Goal: Task Accomplishment & Management: Manage account settings

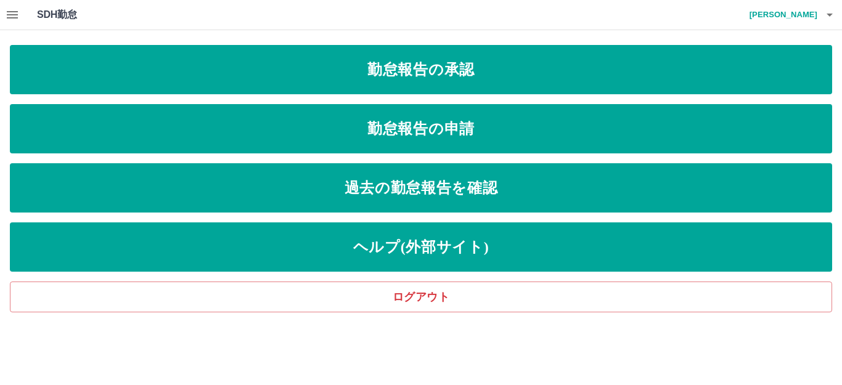
click at [12, 17] on icon "button" at bounding box center [12, 14] width 15 height 15
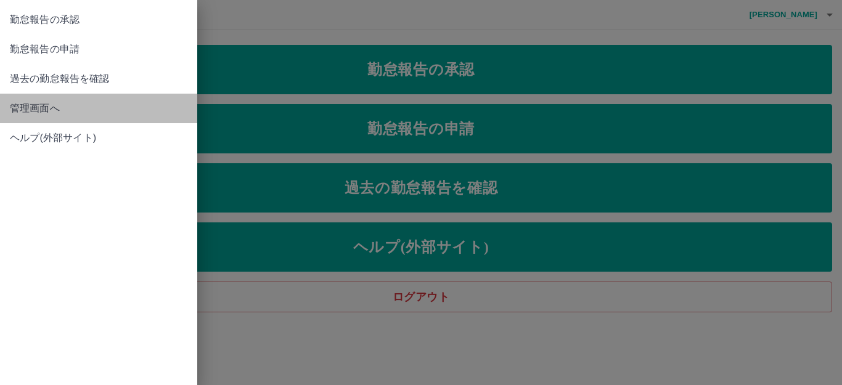
click at [25, 106] on span "管理画面へ" at bounding box center [99, 108] width 178 height 15
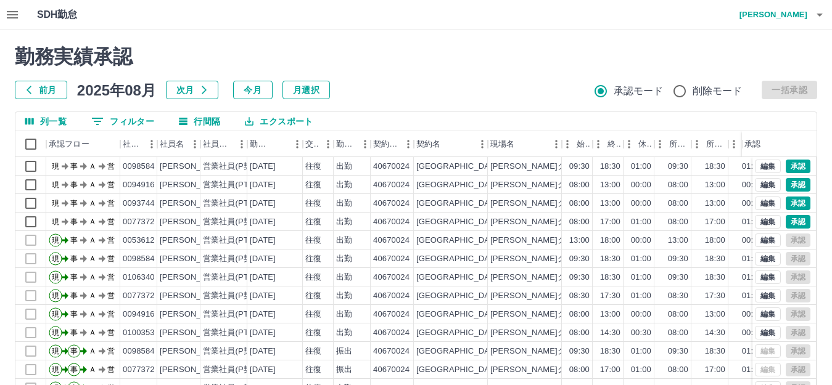
click at [10, 6] on button "button" at bounding box center [12, 15] width 25 height 30
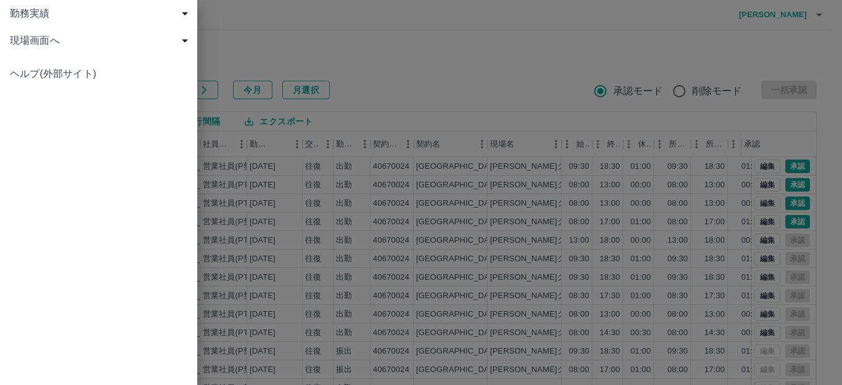
click at [27, 36] on span "現場画面へ" at bounding box center [101, 40] width 183 height 15
click at [39, 62] on span "現場画面へ" at bounding box center [104, 67] width 165 height 15
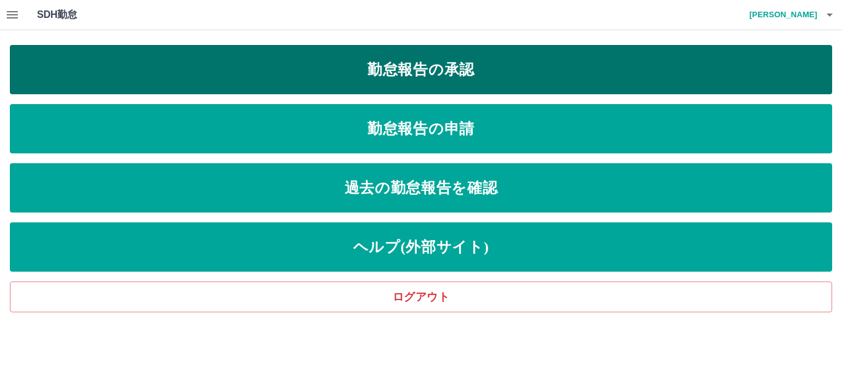
click at [370, 76] on link "勤怠報告の承認" at bounding box center [421, 69] width 823 height 49
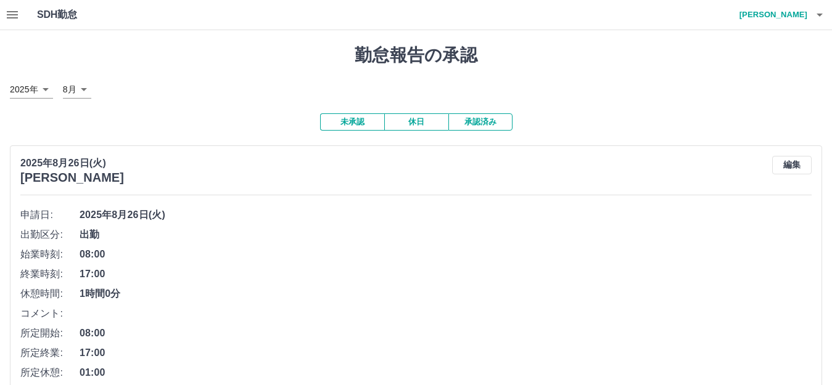
click at [10, 12] on icon "button" at bounding box center [12, 14] width 11 height 7
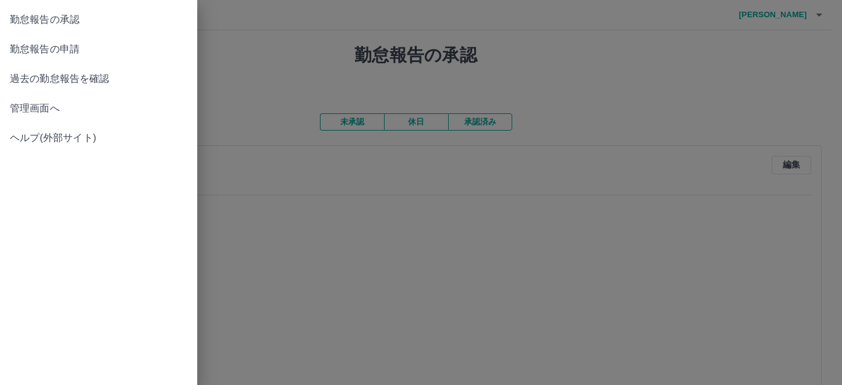
click at [31, 107] on span "管理画面へ" at bounding box center [99, 108] width 178 height 15
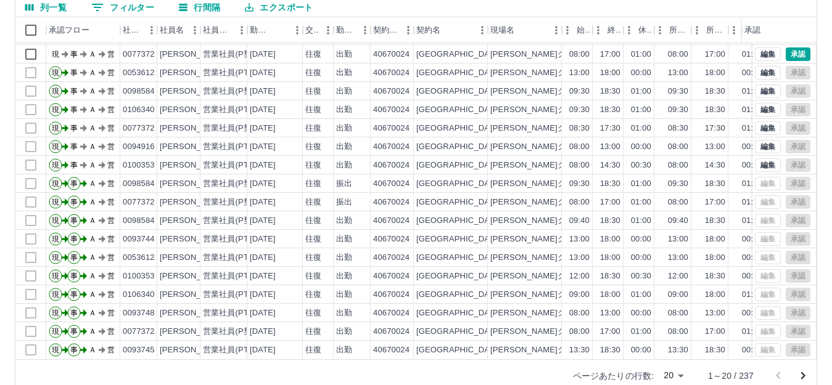
scroll to position [136, 0]
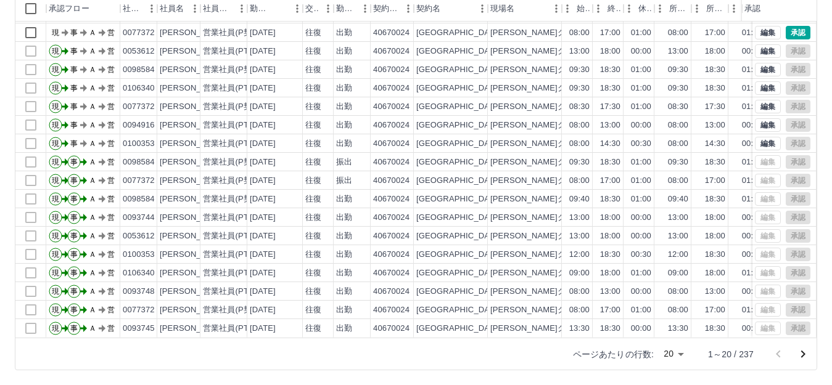
click at [665, 349] on body "SDH勤怠 [PERSON_NAME] 勤務実績承認 前月 [DATE] 次月 今月 月選択 承認モード 削除モード 一括承認 列一覧 0 フィルター 行間隔…" at bounding box center [416, 124] width 832 height 521
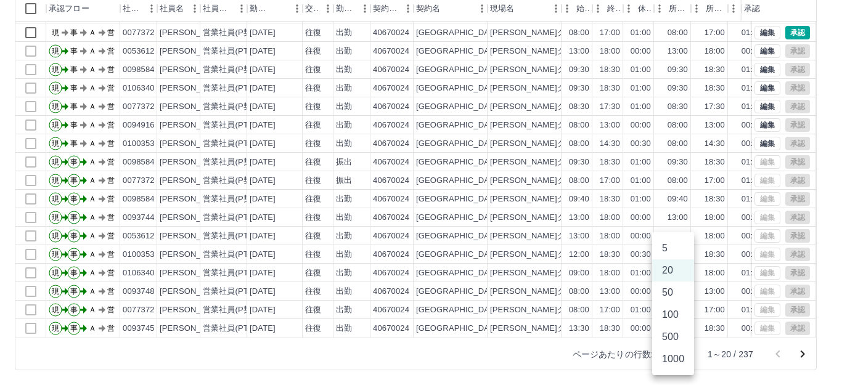
click at [668, 335] on li "500" at bounding box center [673, 337] width 42 height 22
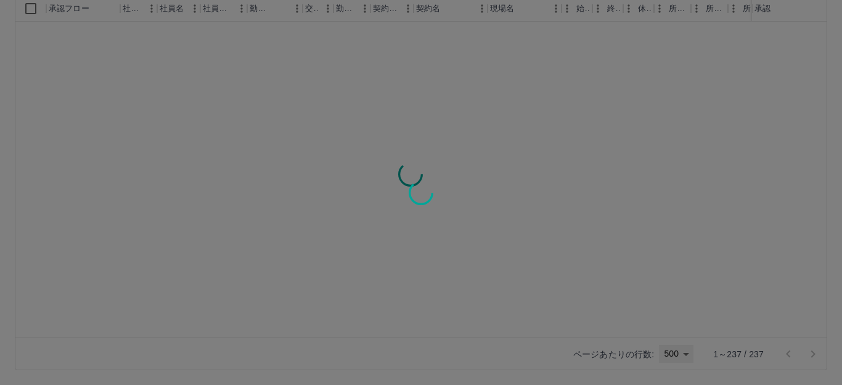
type input "***"
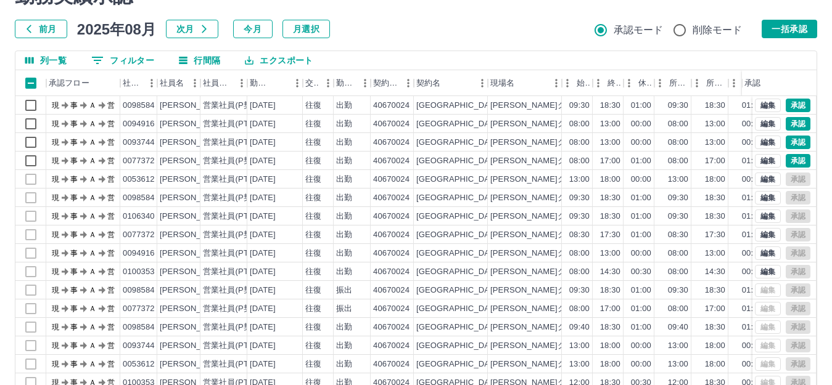
scroll to position [0, 0]
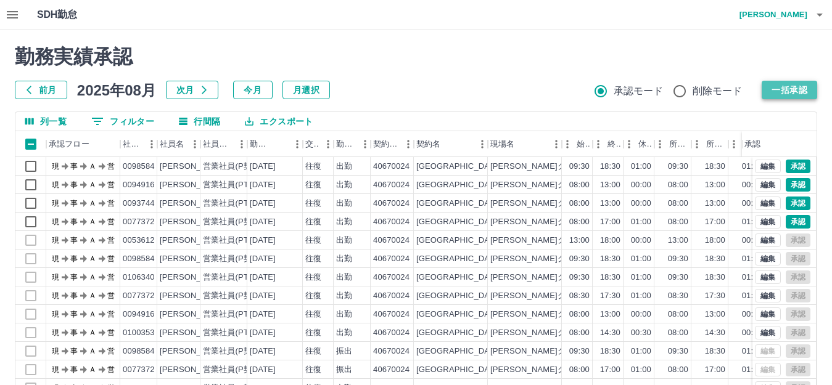
click at [780, 86] on button "一括承認" at bounding box center [789, 90] width 55 height 18
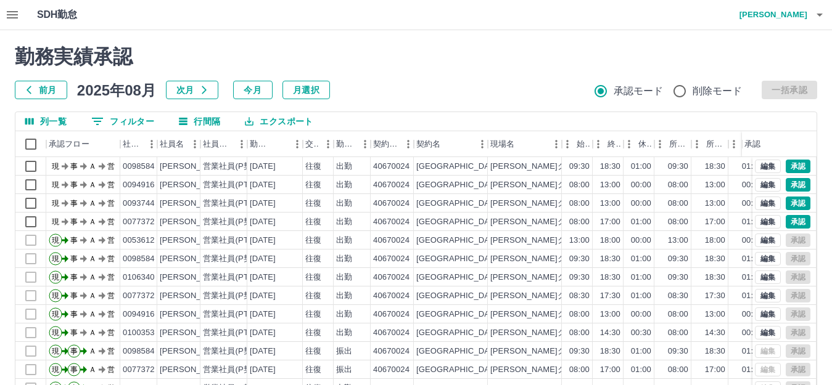
click at [9, 12] on icon "button" at bounding box center [12, 14] width 11 height 7
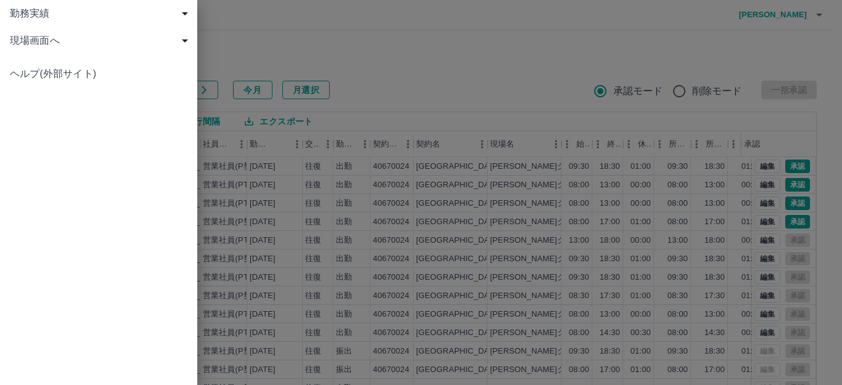
click at [42, 41] on span "現場画面へ" at bounding box center [101, 40] width 183 height 15
click at [42, 75] on link "現場画面へ" at bounding box center [98, 67] width 197 height 27
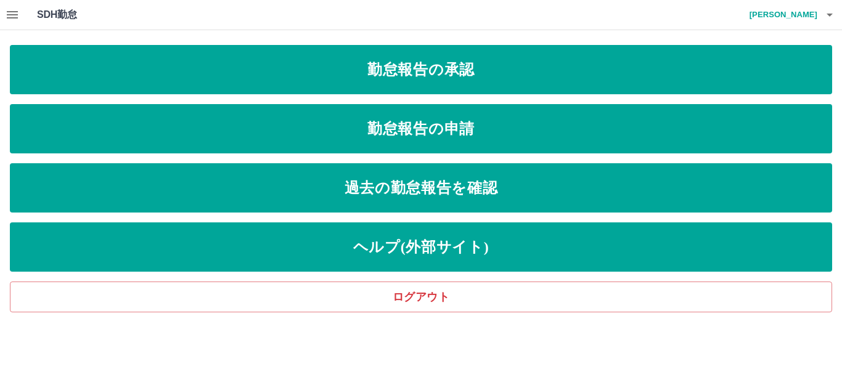
click at [0, 9] on div "SDH勤怠 [PERSON_NAME]" at bounding box center [421, 15] width 842 height 30
click at [12, 14] on icon "button" at bounding box center [12, 14] width 11 height 7
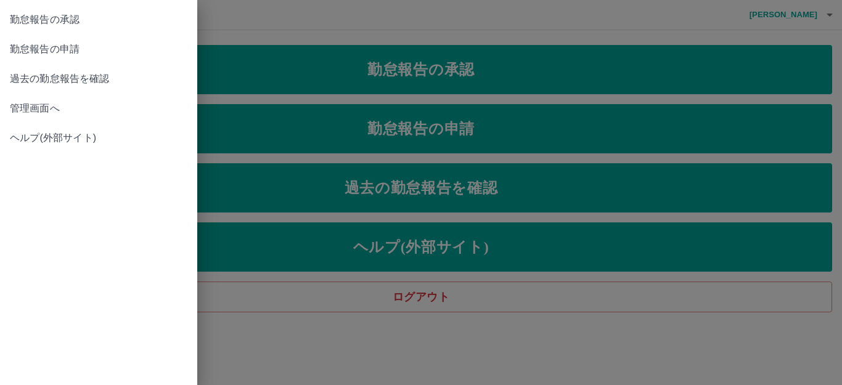
click at [35, 99] on link "管理画面へ" at bounding box center [98, 109] width 197 height 30
